Goal: Transaction & Acquisition: Subscribe to service/newsletter

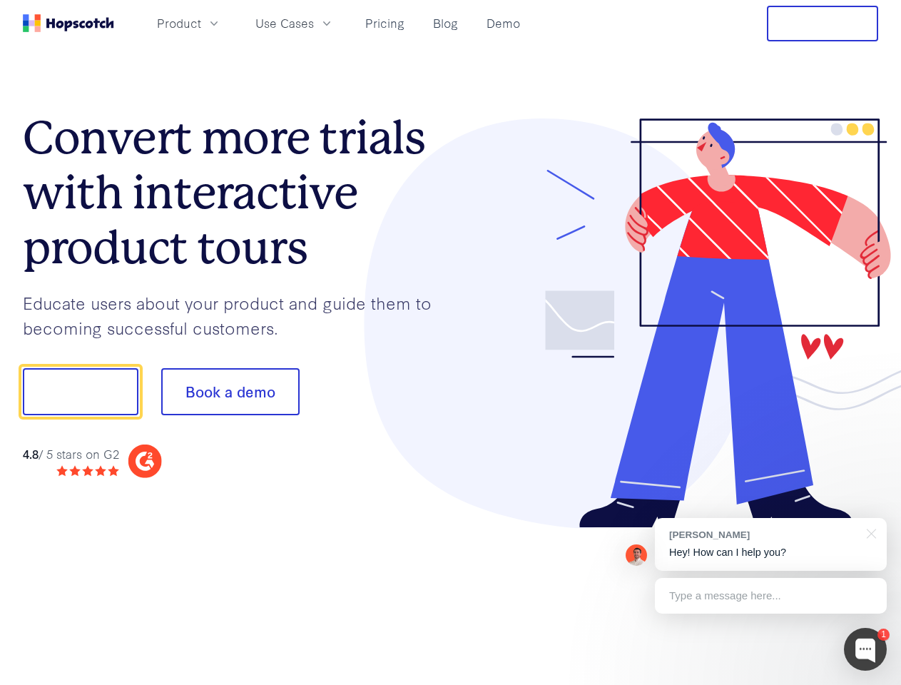
click at [451, 343] on div at bounding box center [665, 323] width 428 height 410
click at [201, 23] on span "Product" at bounding box center [179, 23] width 44 height 18
click at [314, 23] on span "Use Cases" at bounding box center [285, 23] width 59 height 18
click at [823, 24] on button "Free Trial" at bounding box center [822, 24] width 111 height 36
click at [80, 392] on button "Show me!" at bounding box center [81, 391] width 116 height 47
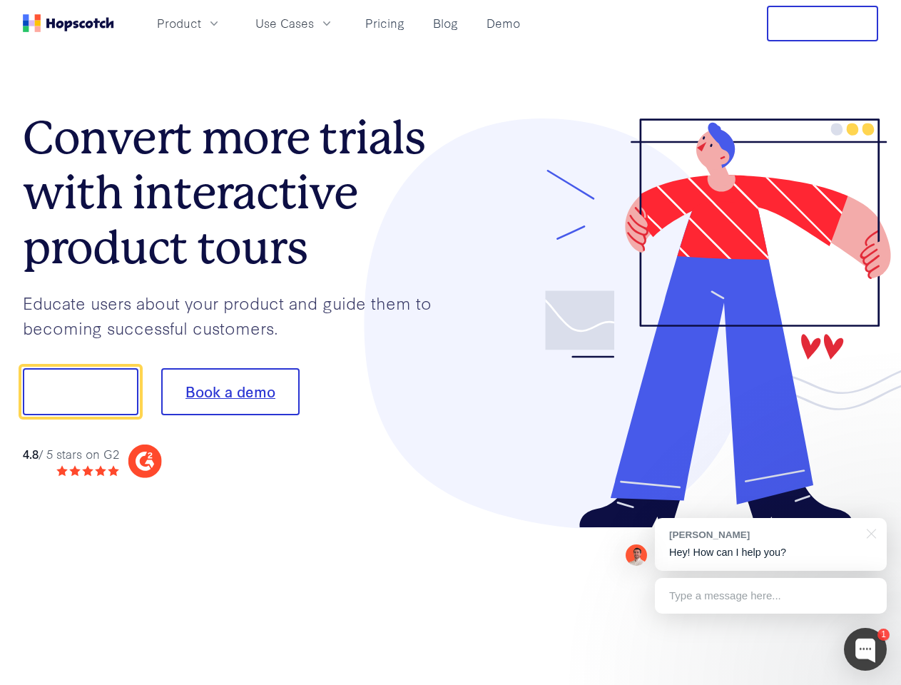
click at [230, 392] on button "Book a demo" at bounding box center [230, 391] width 138 height 47
click at [866, 650] on div at bounding box center [865, 649] width 43 height 43
click at [771, 545] on div "[PERSON_NAME] Hey! How can I help you?" at bounding box center [771, 544] width 232 height 53
click at [869, 532] on div at bounding box center [754, 390] width 268 height 476
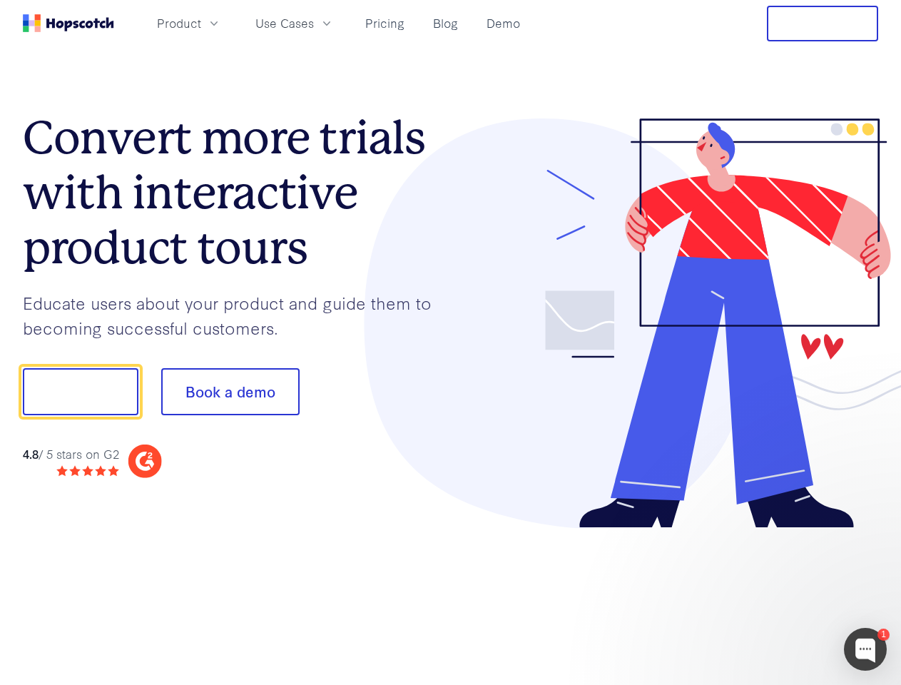
click at [771, 596] on div at bounding box center [754, 485] width 268 height 285
